Goal: Transaction & Acquisition: Purchase product/service

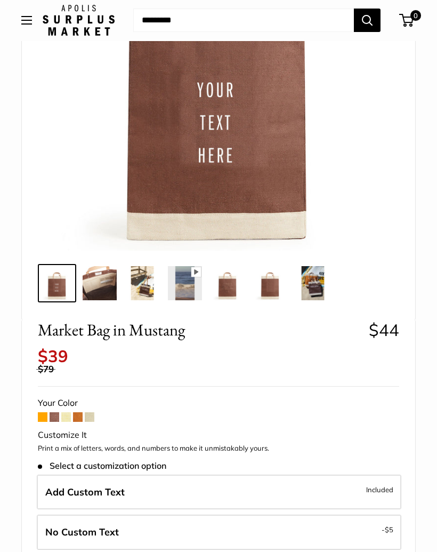
click at [315, 280] on img at bounding box center [313, 284] width 34 height 34
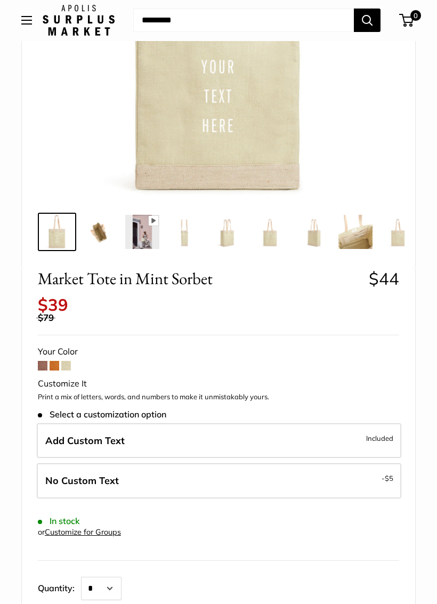
scroll to position [247, 0]
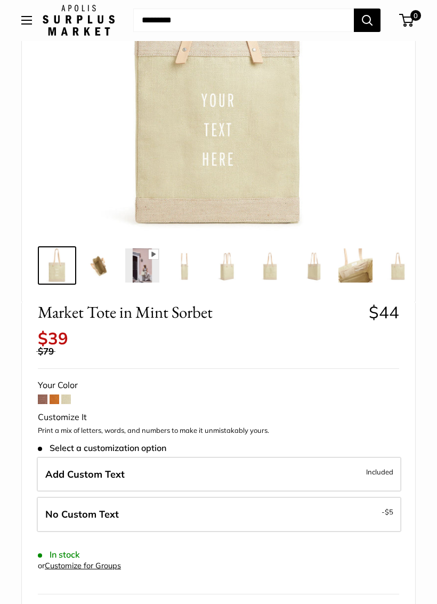
click at [276, 460] on label "Add Custom Text Included" at bounding box center [219, 474] width 365 height 35
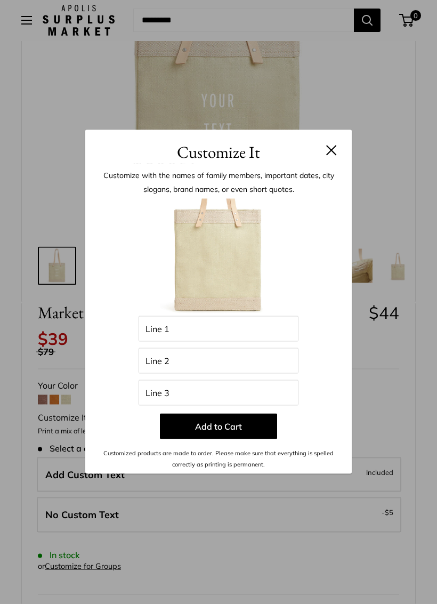
scroll to position [207, 0]
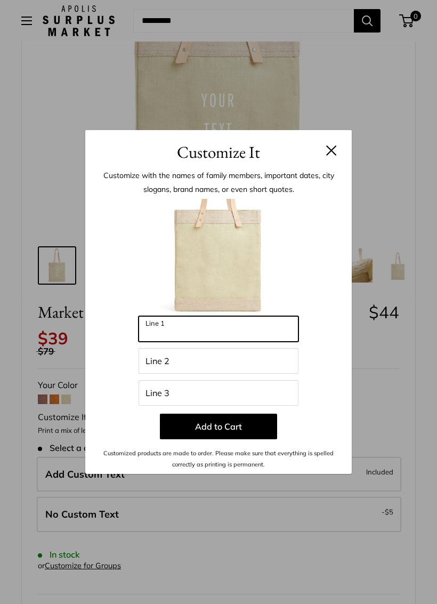
click at [267, 326] on input "Line 1" at bounding box center [219, 329] width 160 height 26
type input "**********"
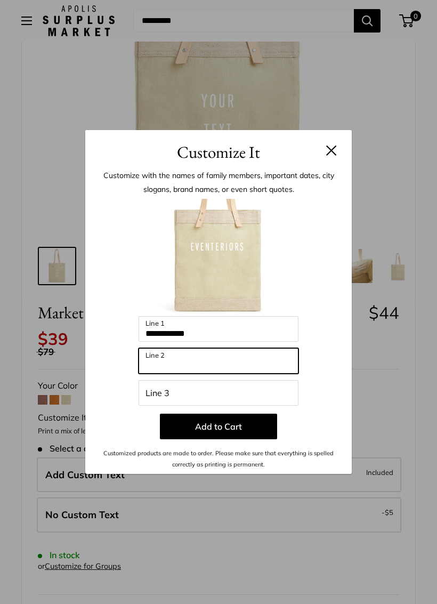
click at [276, 360] on input "Line 2" at bounding box center [219, 361] width 160 height 26
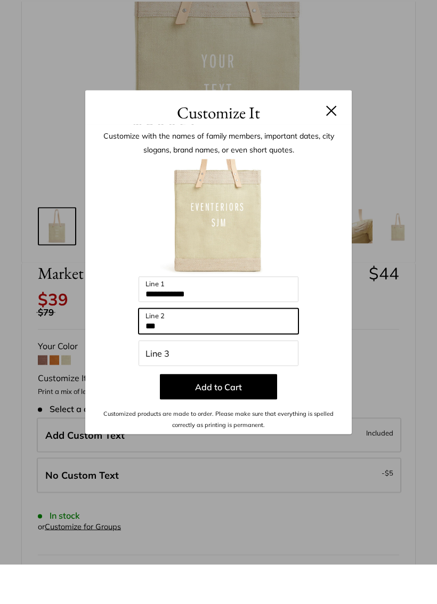
type input "***"
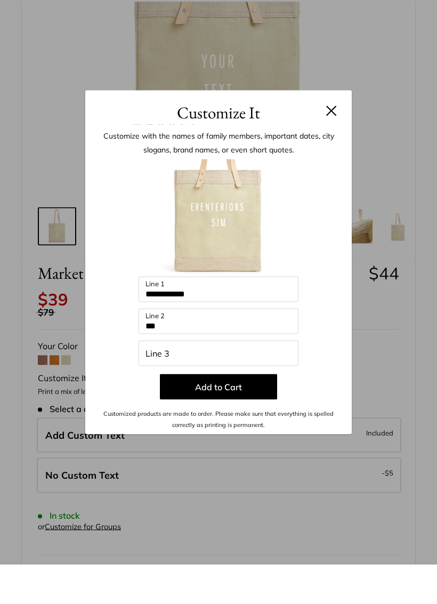
click at [233, 414] on button "Add to Cart" at bounding box center [218, 427] width 117 height 26
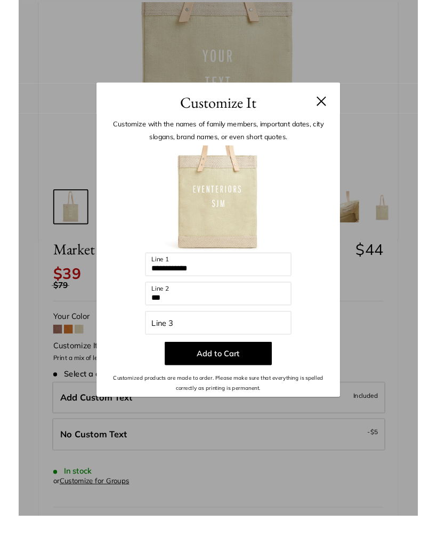
scroll to position [246, 0]
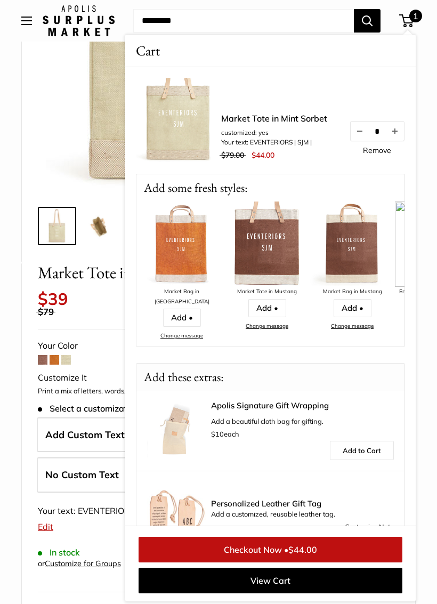
click at [289, 543] on link "Checkout Now • $44.00" at bounding box center [271, 550] width 264 height 26
